Goal: Find specific page/section: Find specific page/section

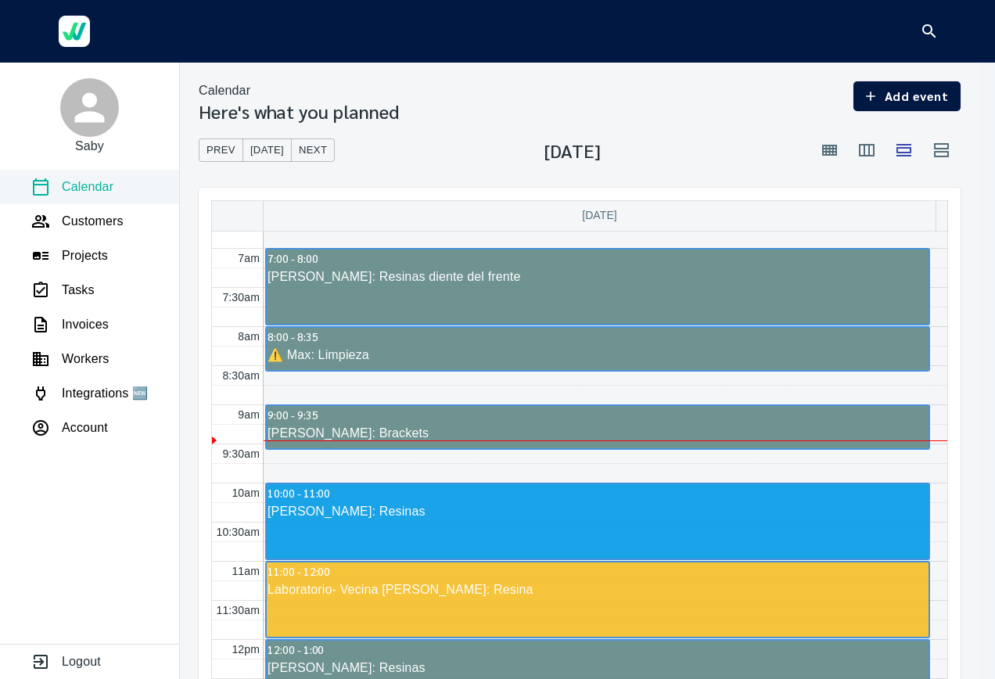
scroll to position [549, 0]
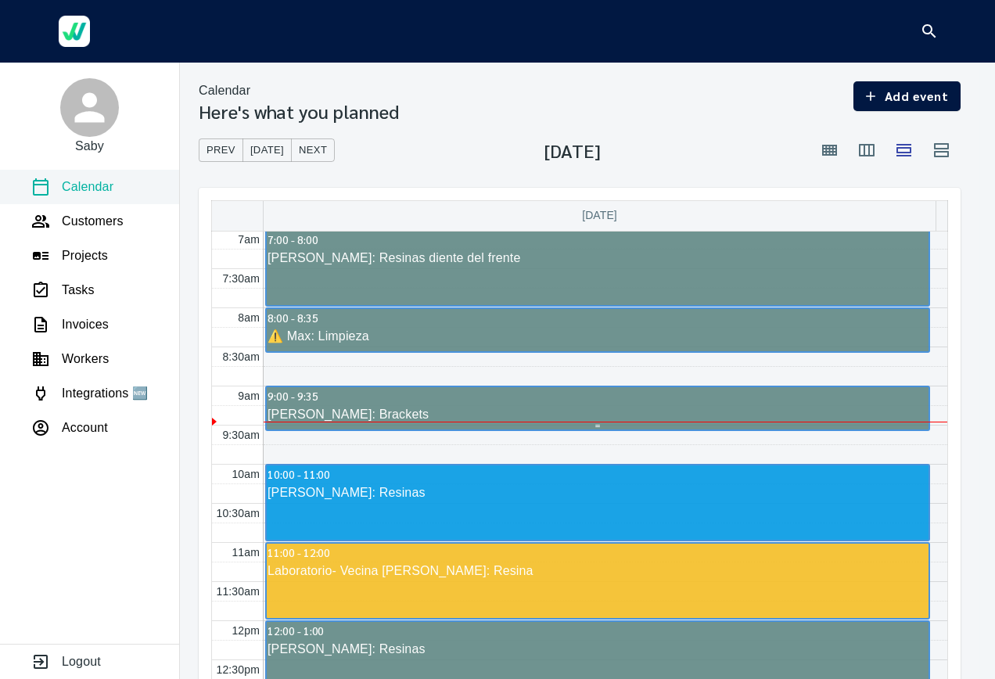
click at [363, 411] on div "Karime PEREA: Brackets" at bounding box center [598, 414] width 662 height 19
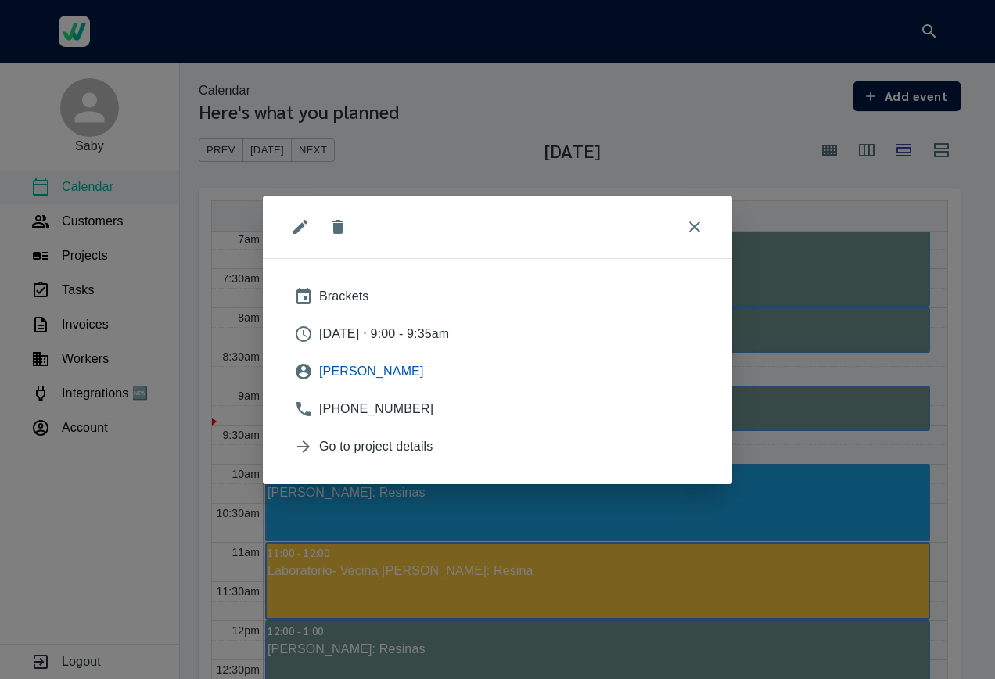
click at [377, 368] on span "Karime PEREA" at bounding box center [510, 371] width 382 height 19
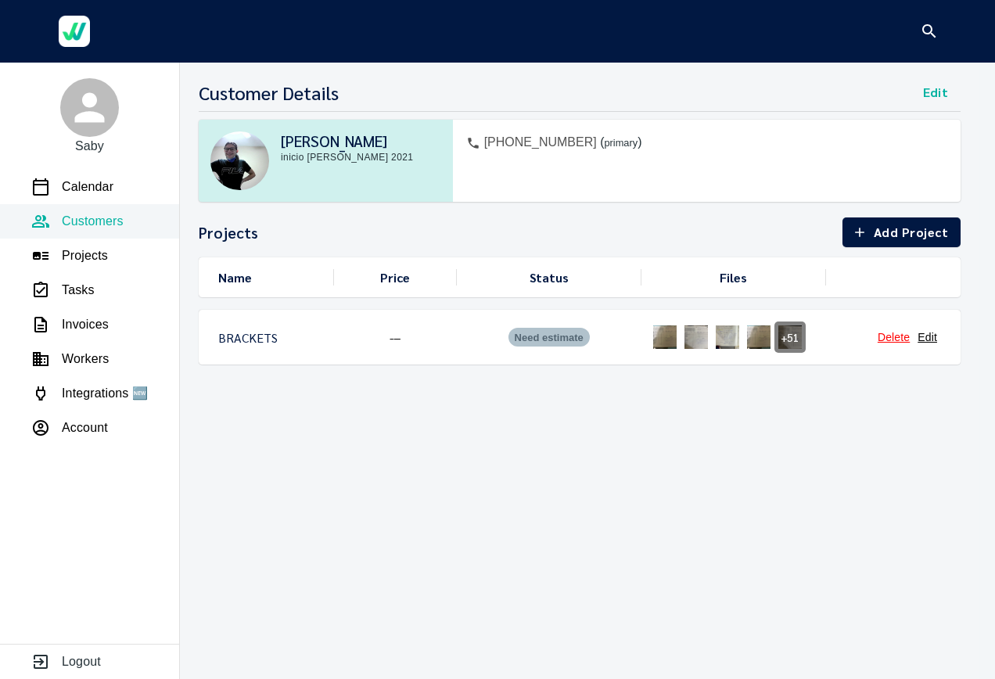
click at [659, 328] on img at bounding box center [664, 337] width 31 height 31
